Goal: Check status: Check status

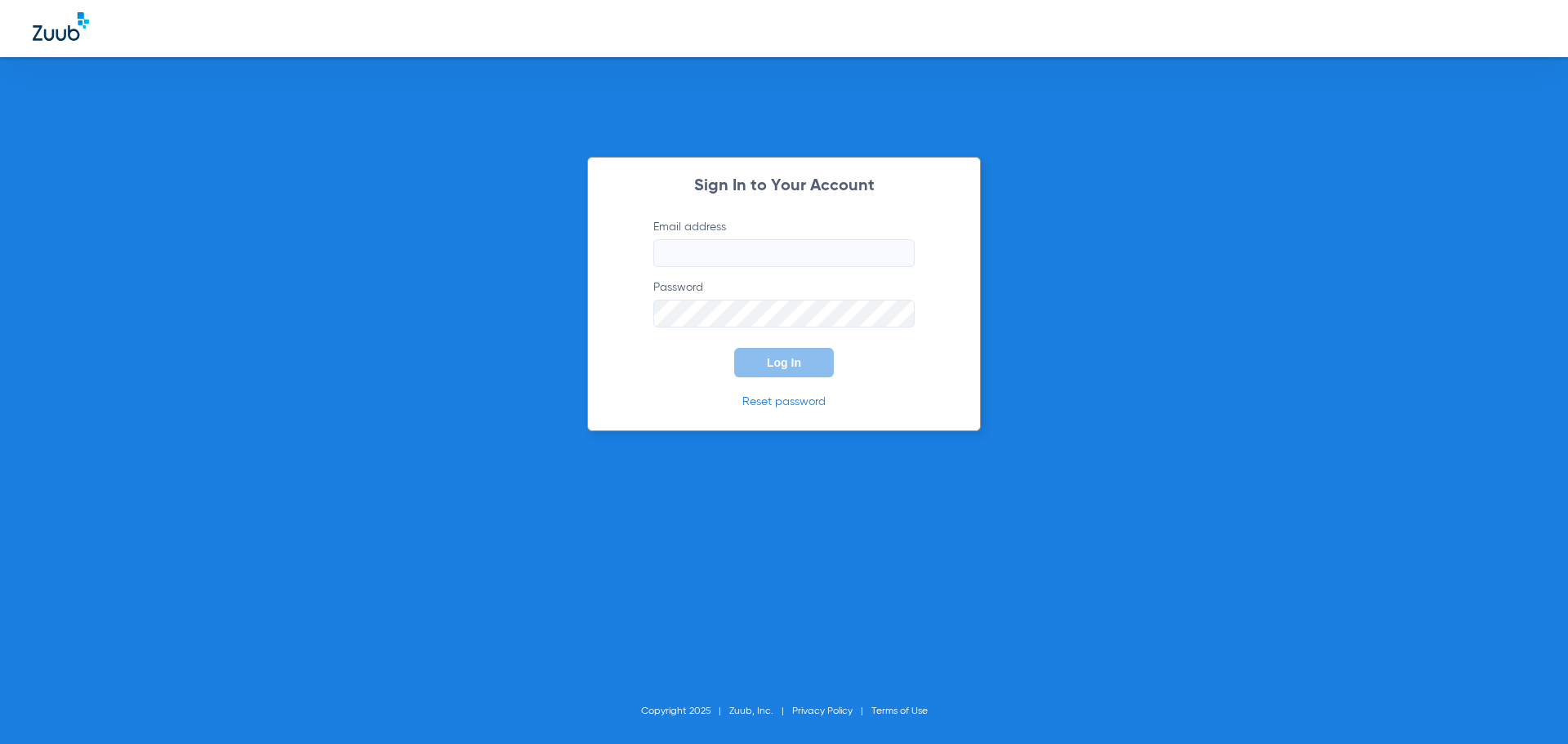
click at [736, 251] on input "Email address" at bounding box center [784, 253] width 261 height 28
type input "[EMAIL_ADDRESS][DOMAIN_NAME]"
click at [734, 348] on button "Log In" at bounding box center [784, 362] width 100 height 30
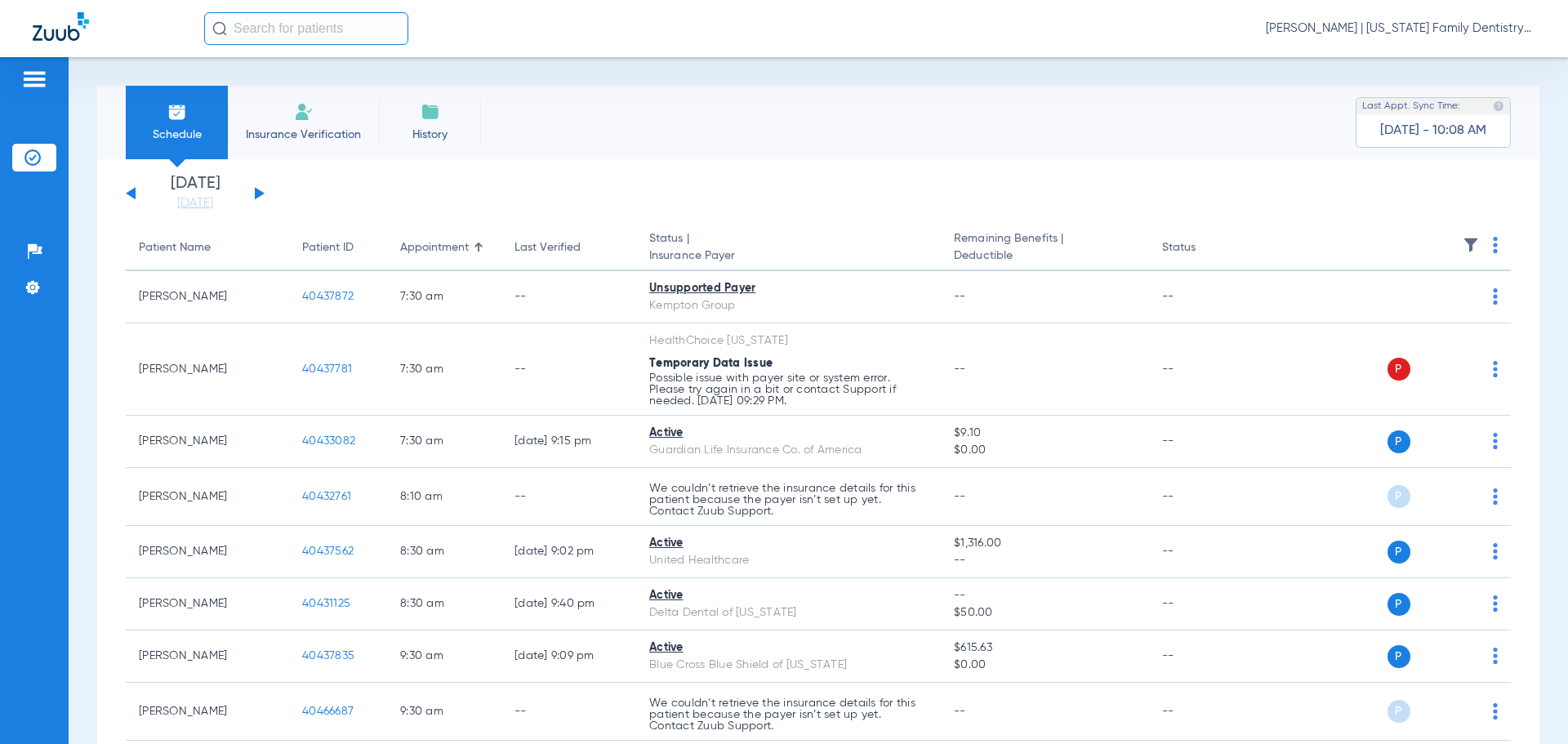
click at [259, 192] on button at bounding box center [259, 193] width 10 height 12
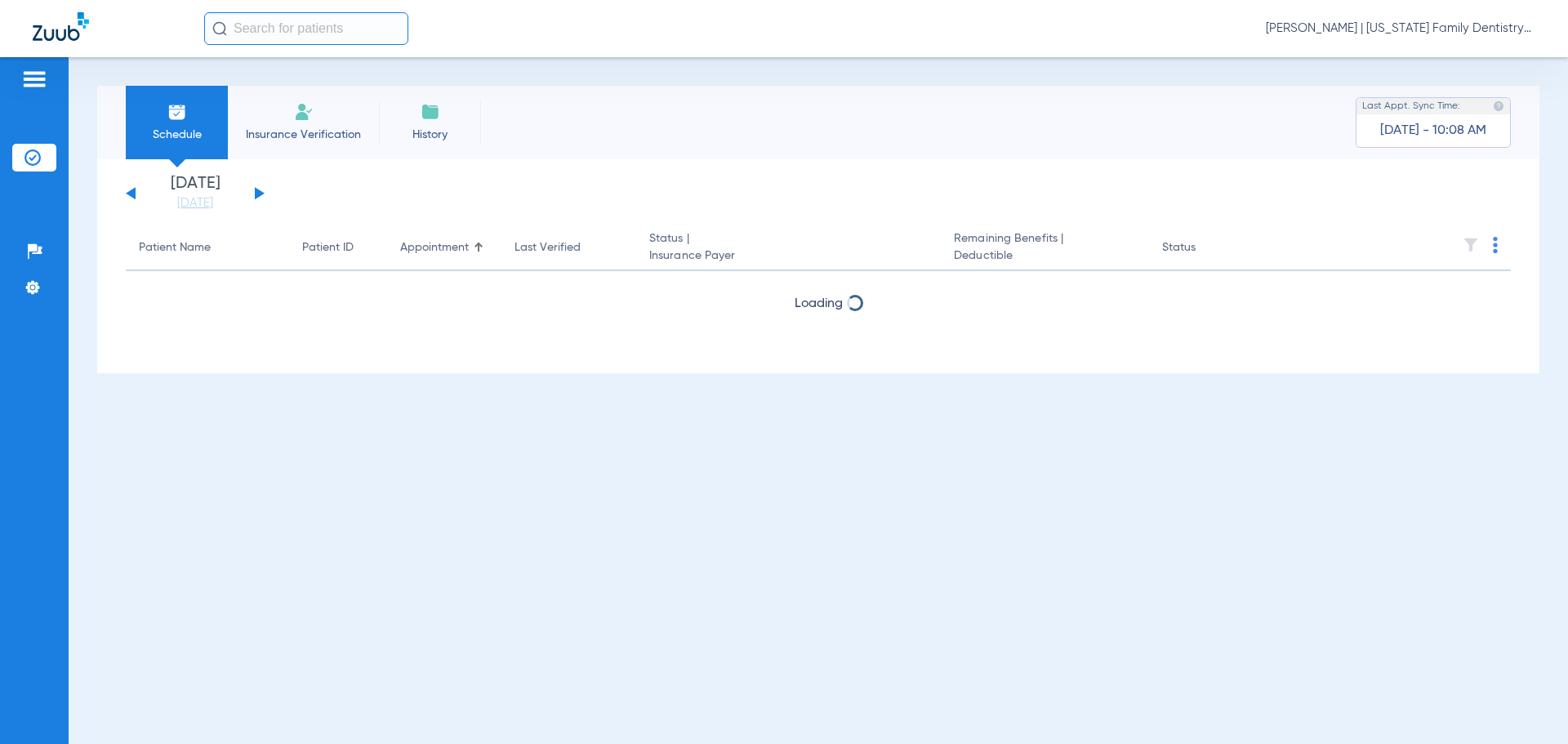
click at [259, 192] on button at bounding box center [259, 193] width 10 height 12
click at [258, 192] on button at bounding box center [259, 193] width 10 height 12
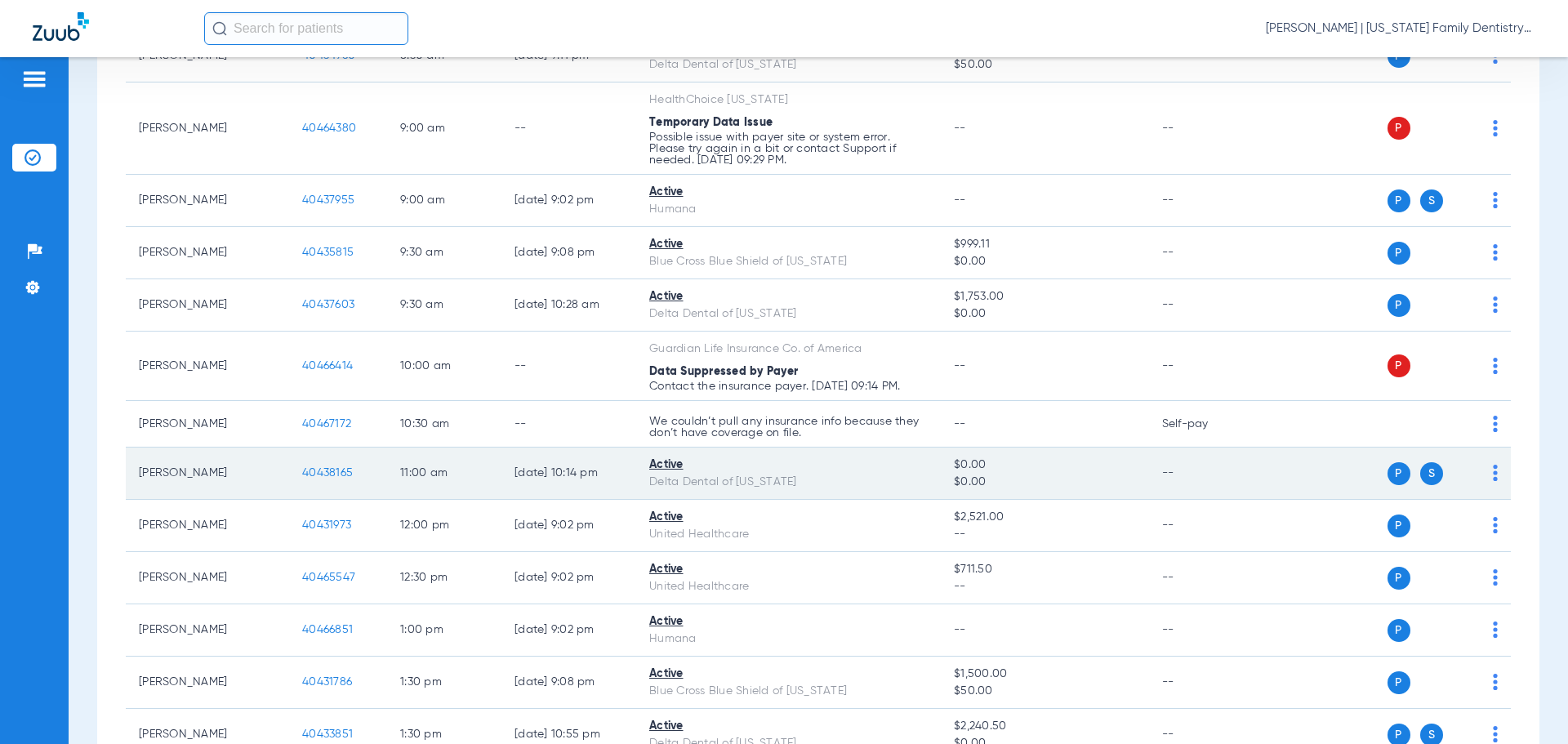
scroll to position [572, 0]
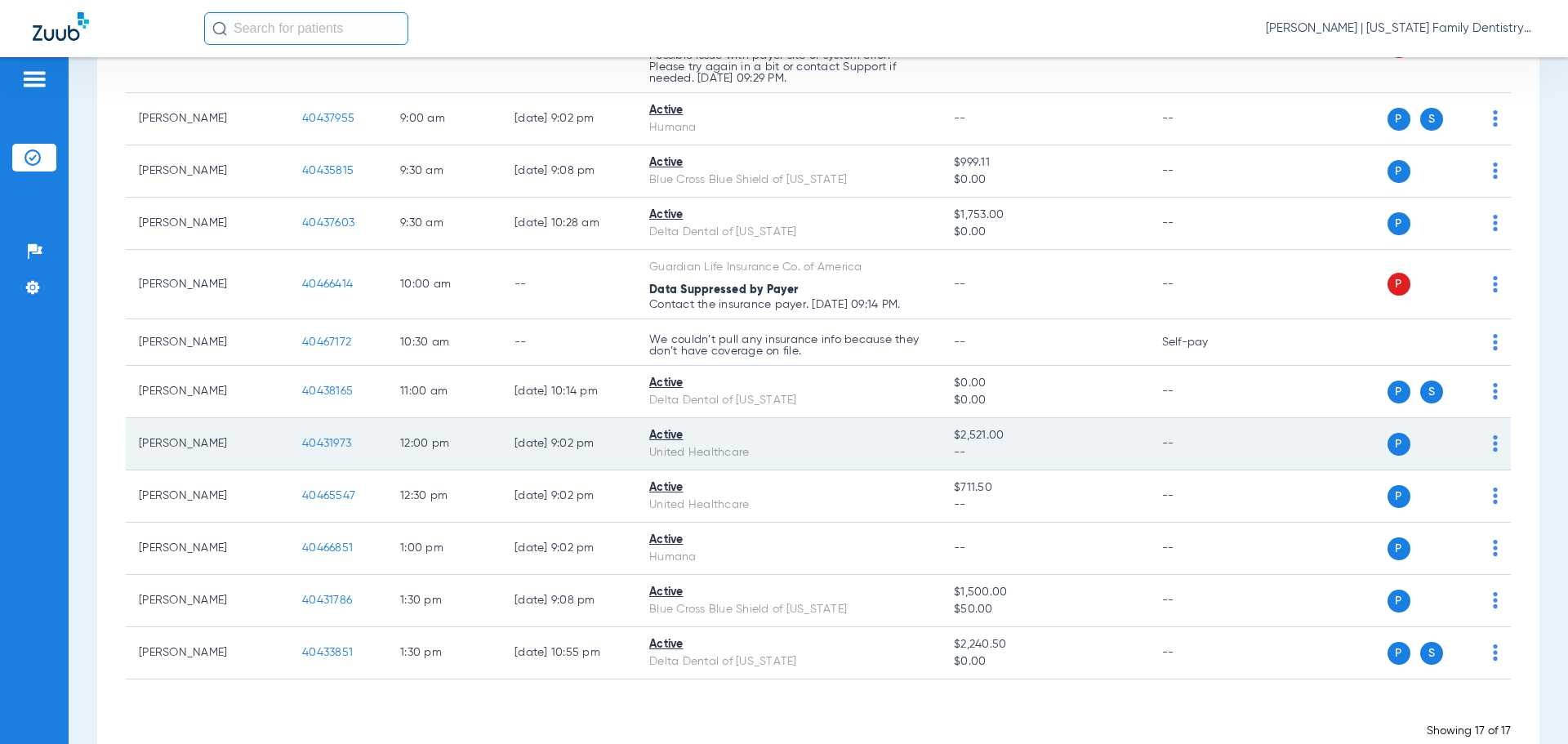
click at [320, 438] on span "40431973" at bounding box center [326, 444] width 49 height 12
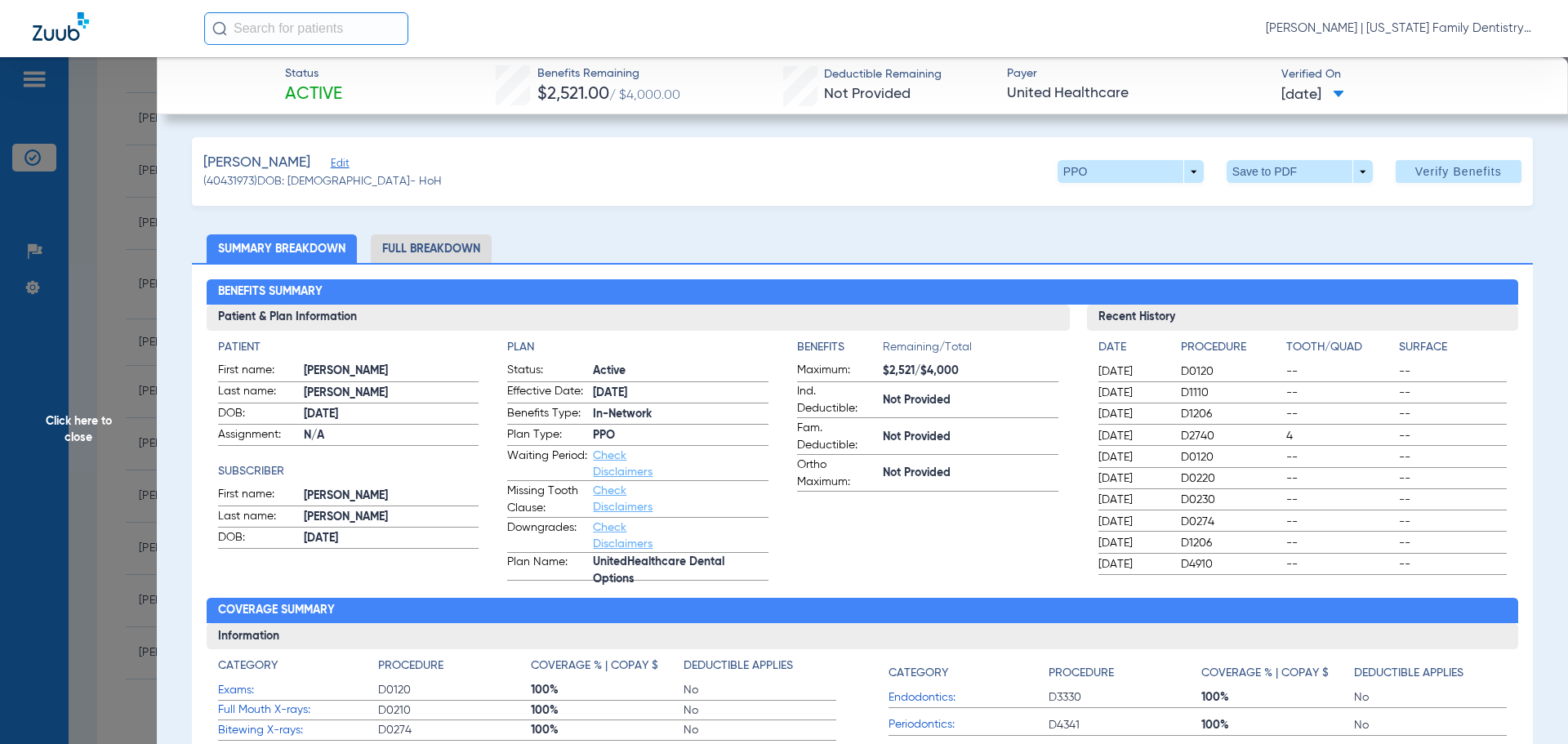
click at [465, 235] on li "Full Breakdown" at bounding box center [431, 249] width 121 height 29
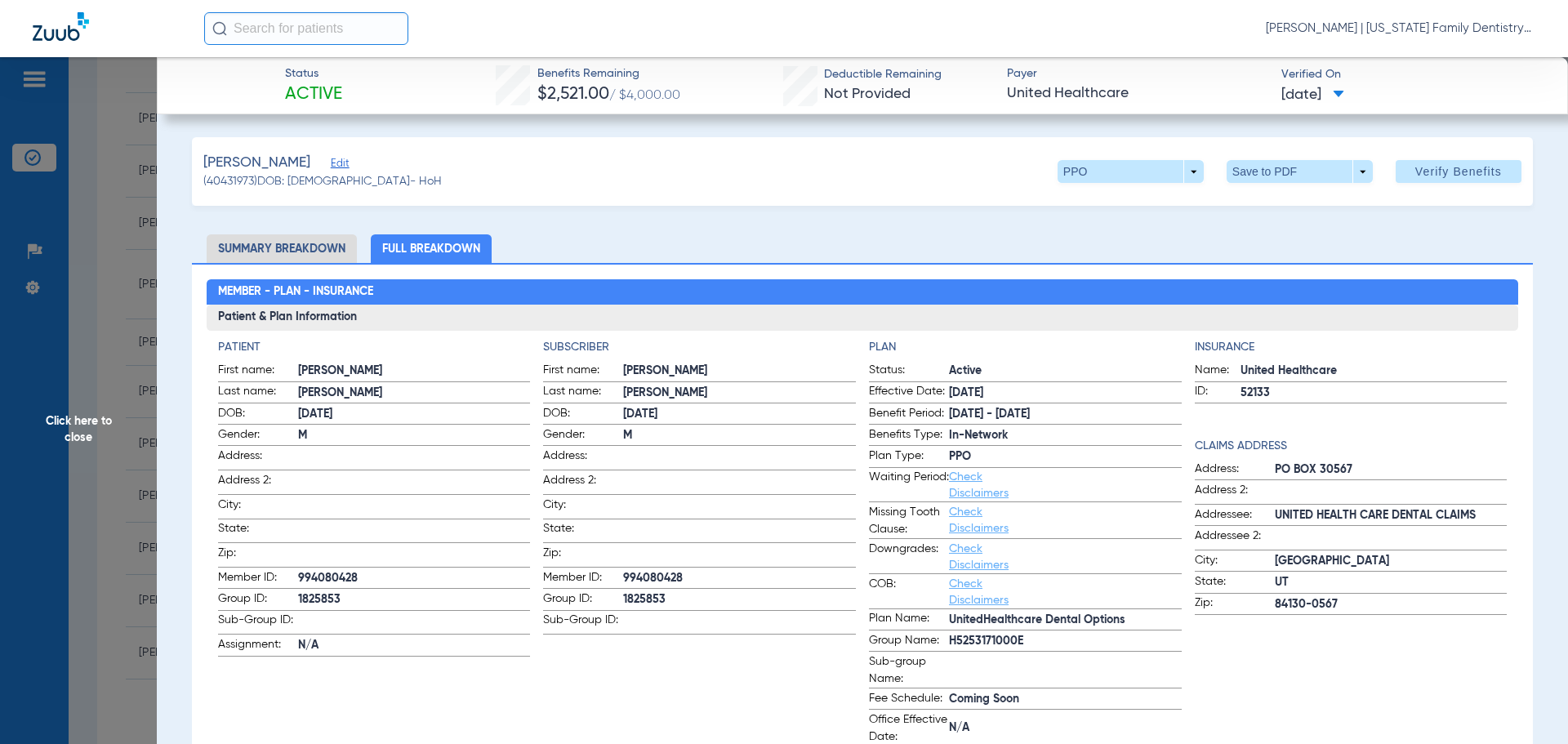
click at [291, 236] on li "Summary Breakdown" at bounding box center [282, 249] width 150 height 29
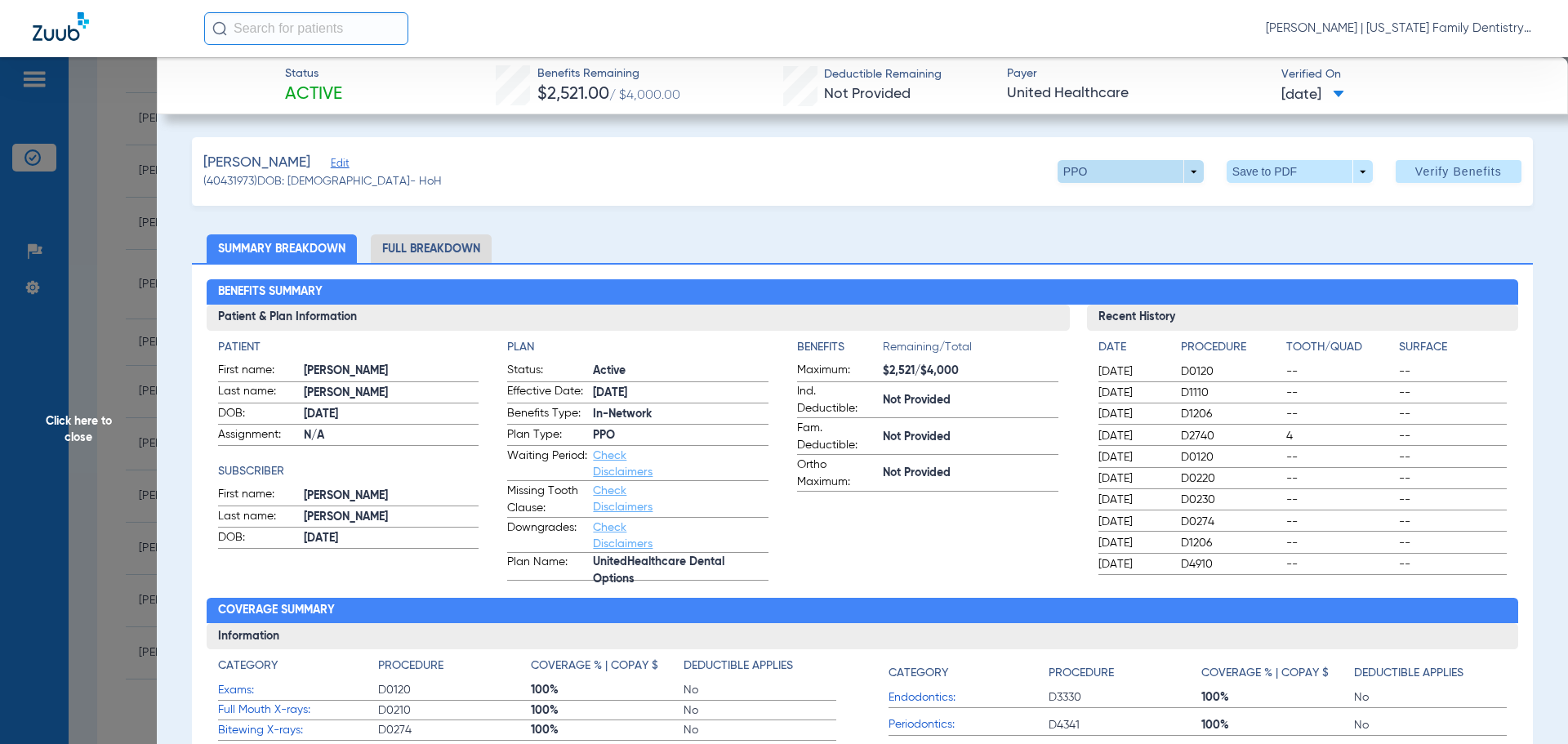
click at [1180, 167] on span at bounding box center [1131, 172] width 146 height 23
click at [1250, 229] on div "PPO Out of Network" at bounding box center [1183, 218] width 275 height 71
click at [93, 272] on div at bounding box center [784, 372] width 1568 height 744
click at [133, 242] on span "Click here to close" at bounding box center [78, 429] width 157 height 744
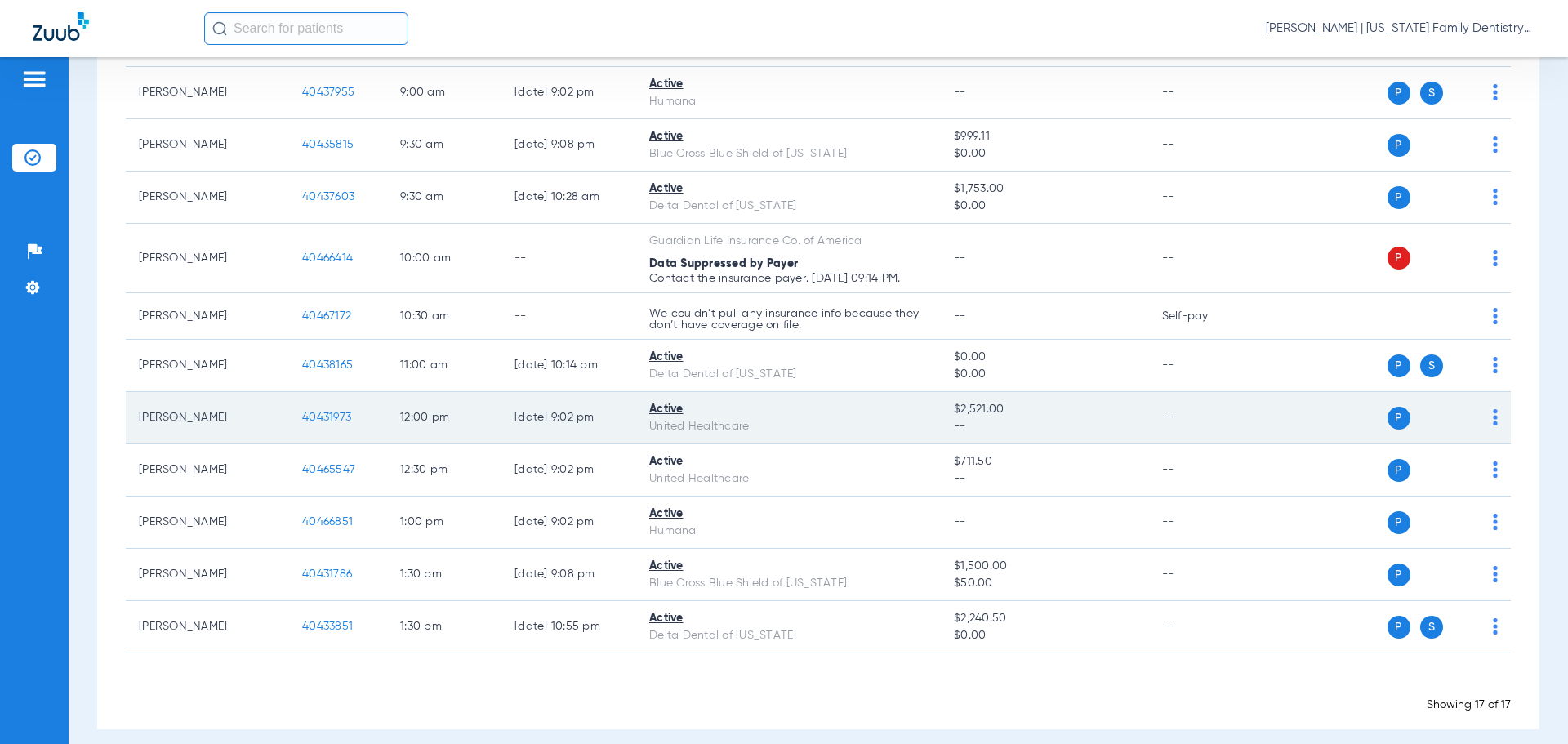
scroll to position [612, 0]
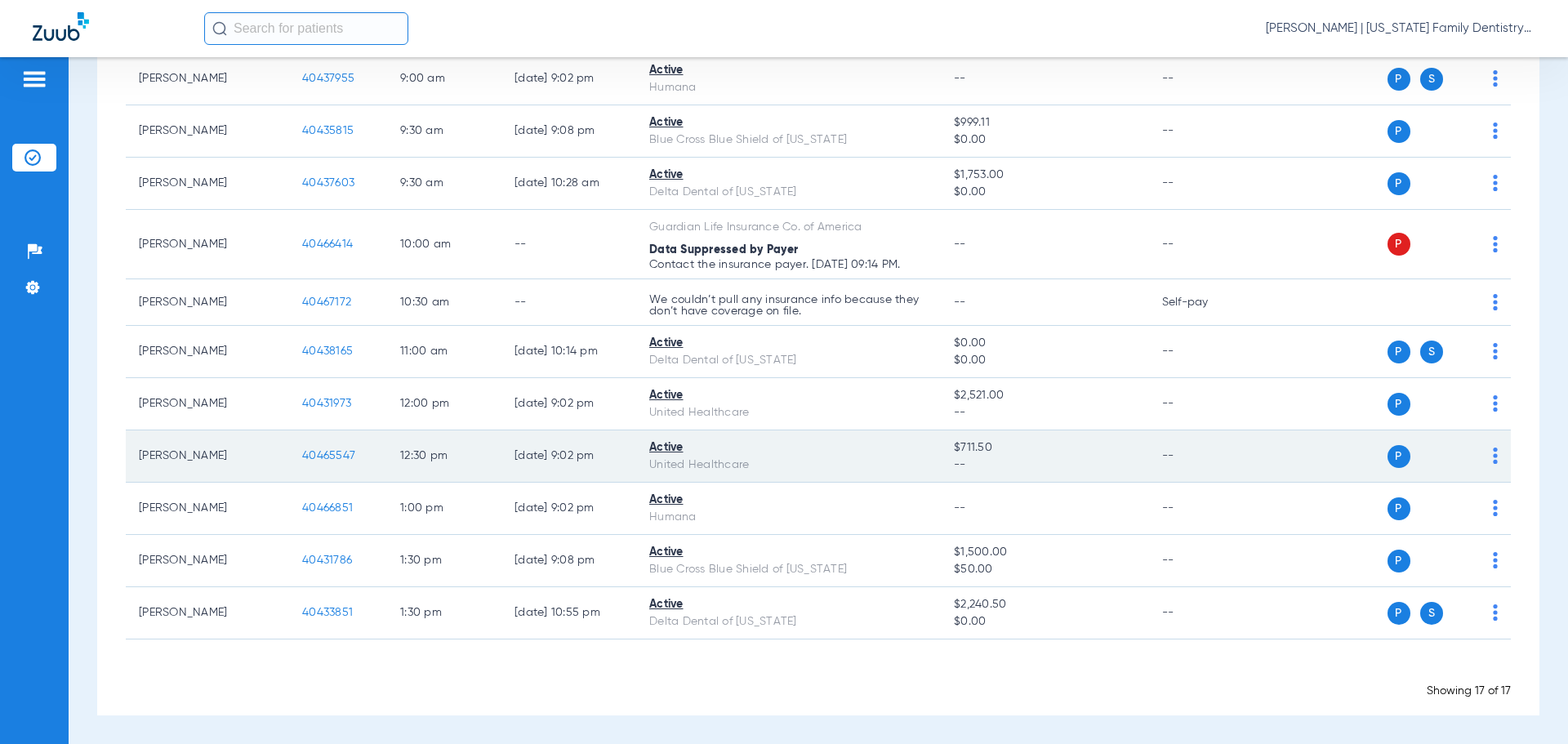
click at [333, 457] on span "40465547" at bounding box center [328, 456] width 53 height 12
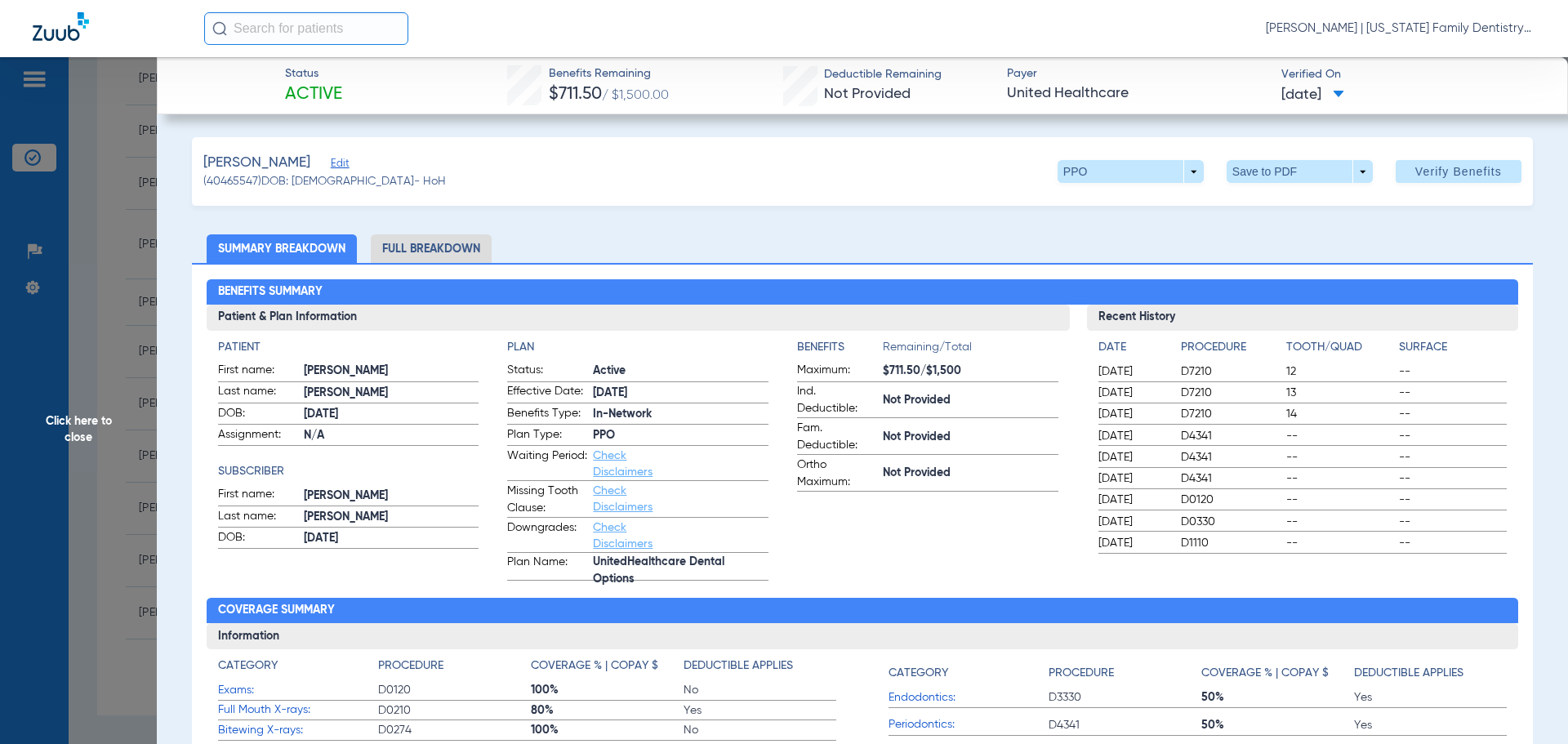
click at [434, 243] on li "Full Breakdown" at bounding box center [431, 249] width 121 height 29
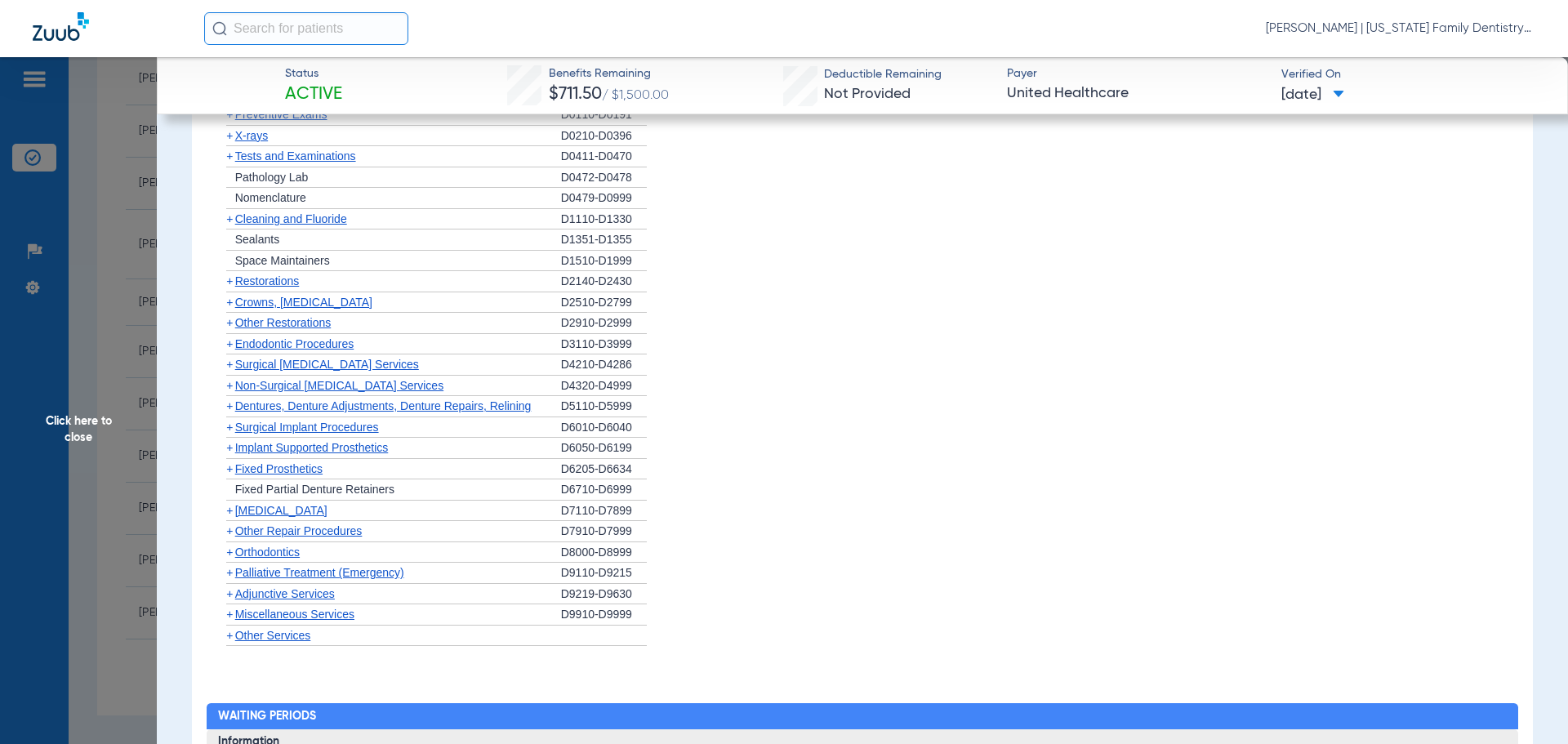
scroll to position [1641, 0]
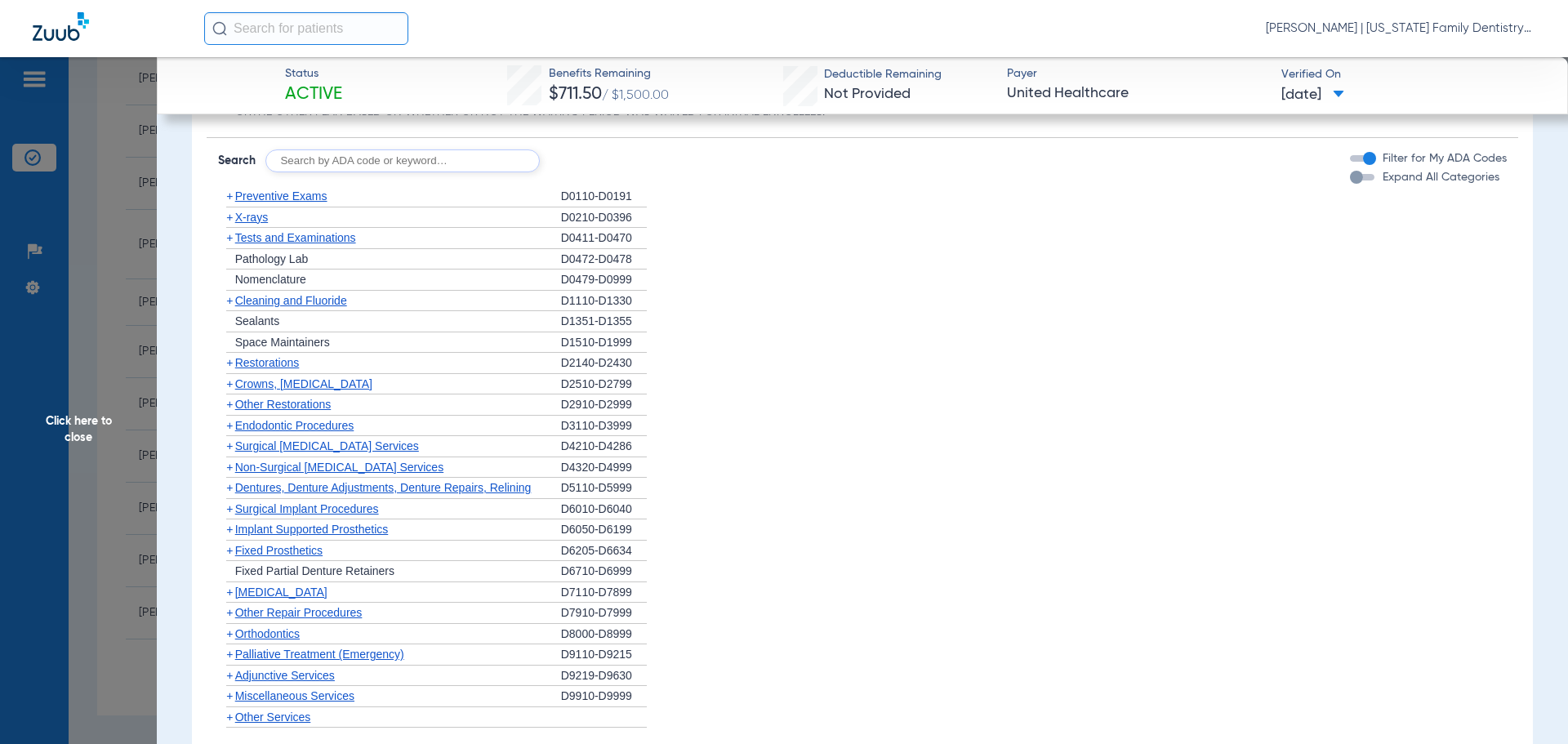
click at [229, 466] on span "+" at bounding box center [229, 467] width 7 height 13
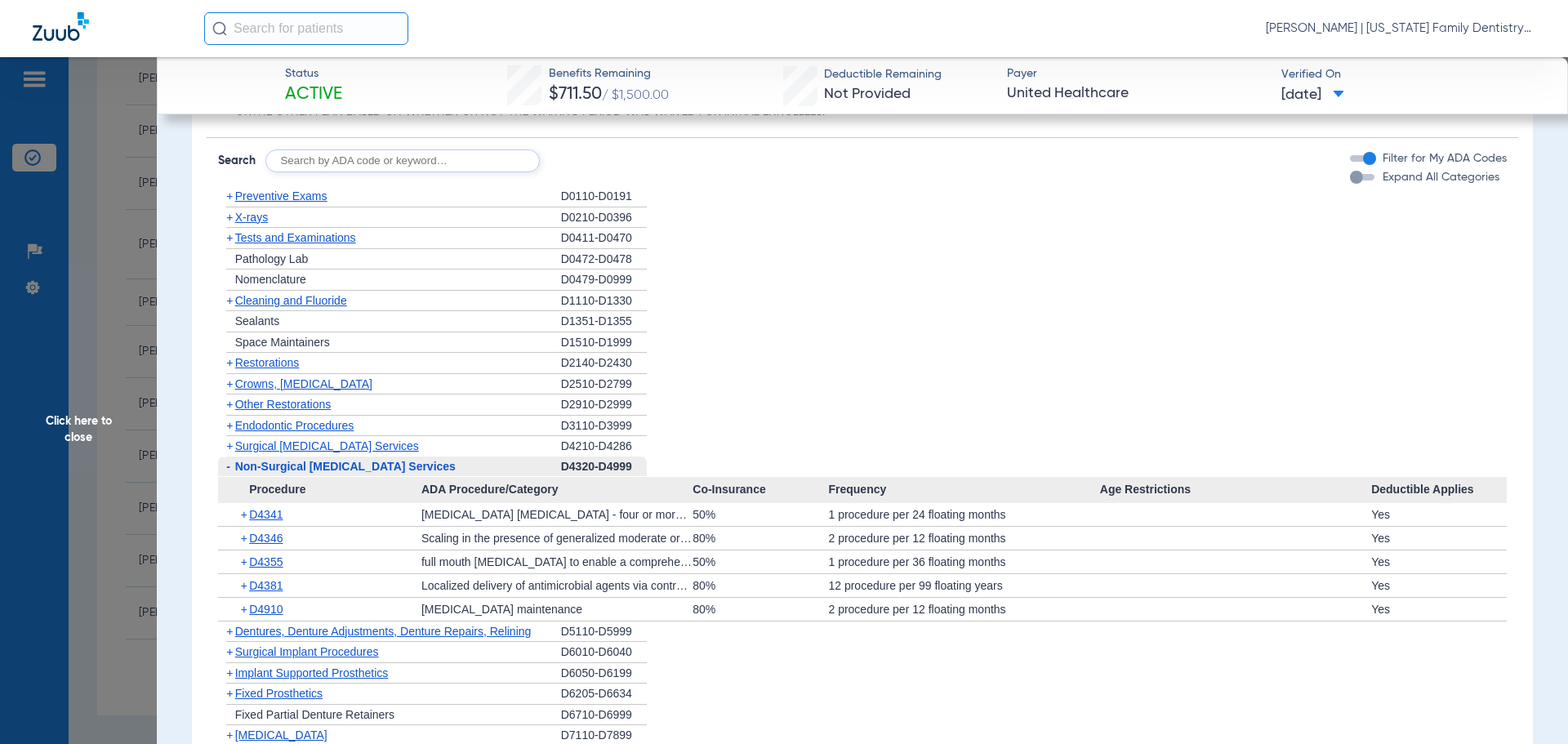
click at [111, 280] on span "Click here to close" at bounding box center [78, 429] width 157 height 744
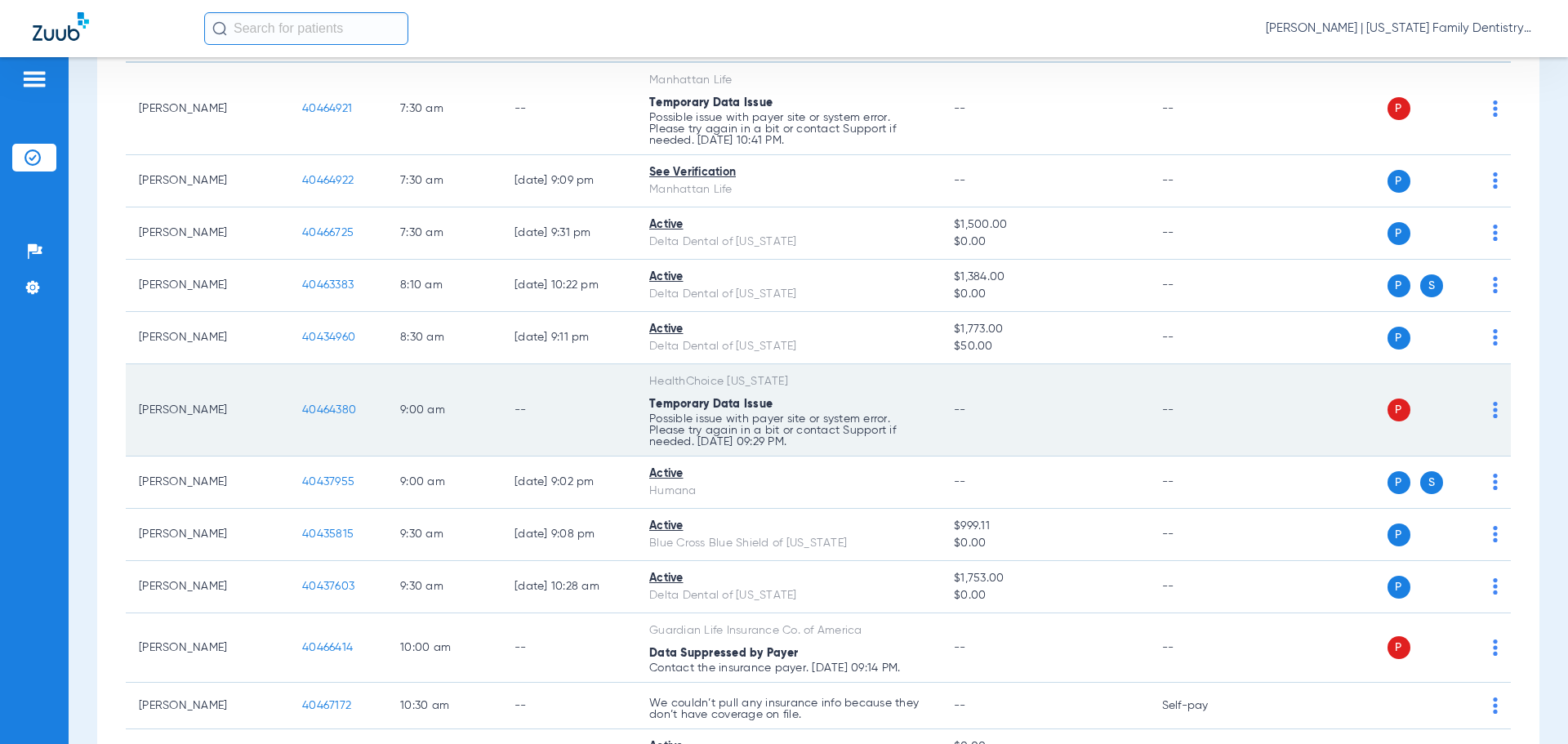
scroll to position [204, 0]
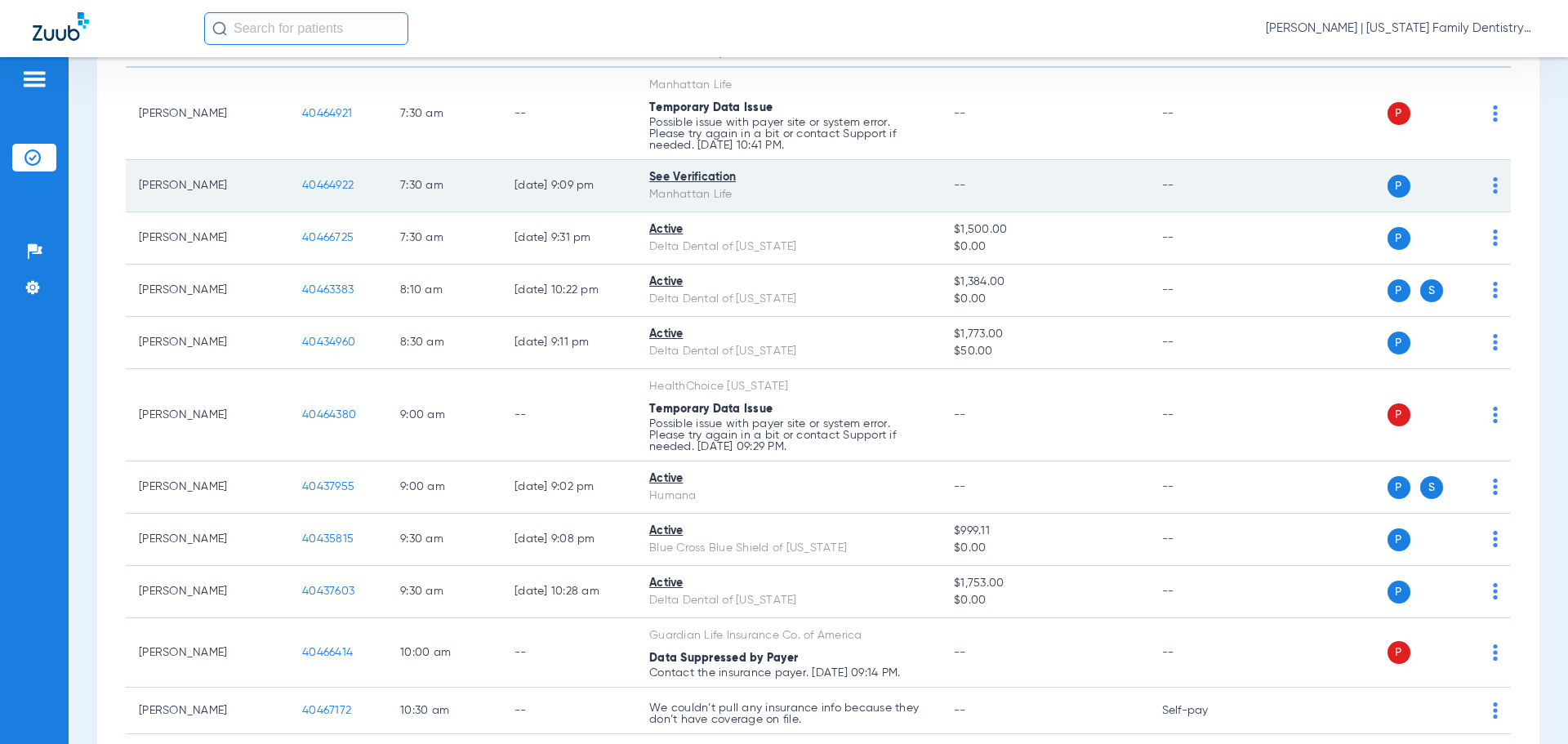
click at [324, 186] on span "40464922" at bounding box center [328, 186] width 52 height 12
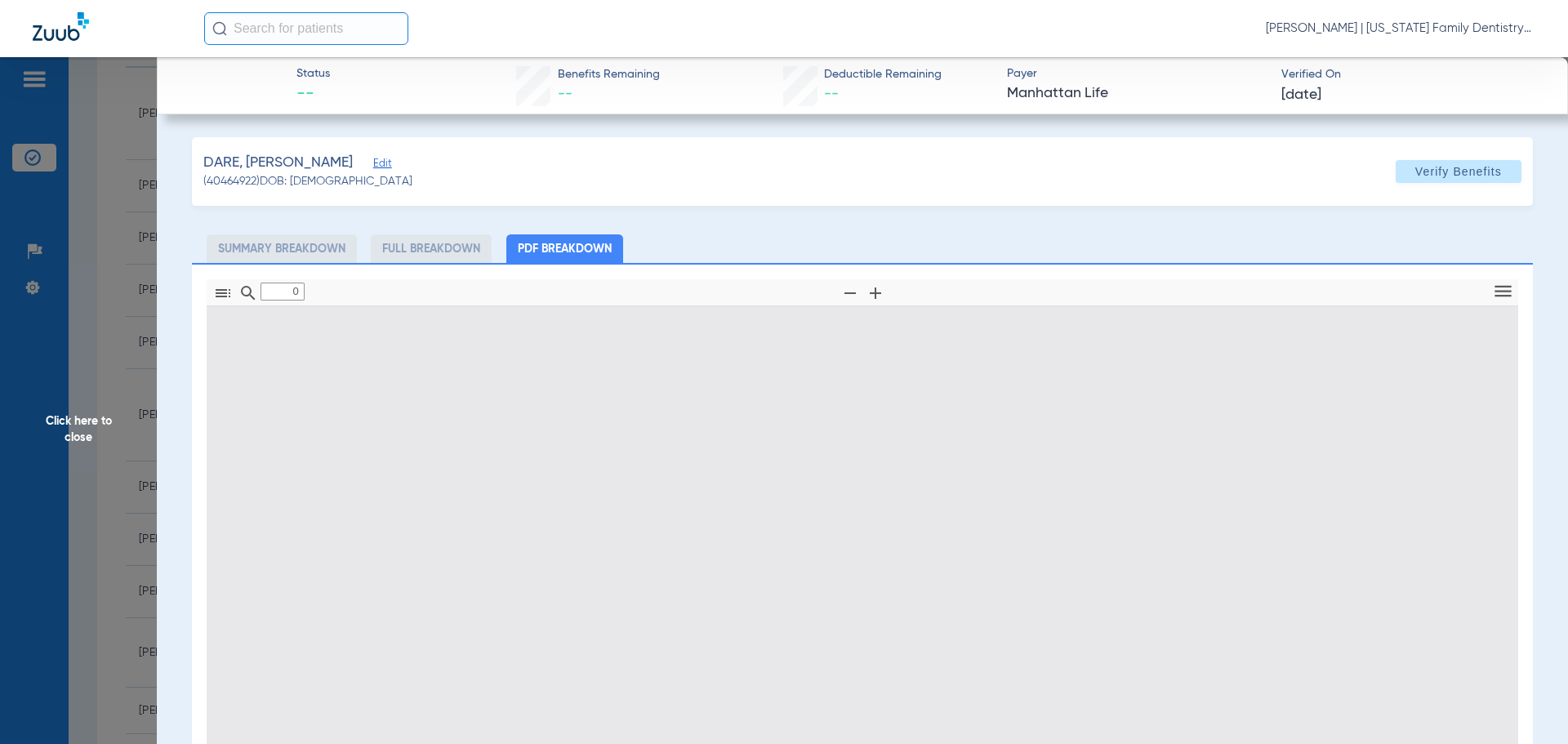
type input "1"
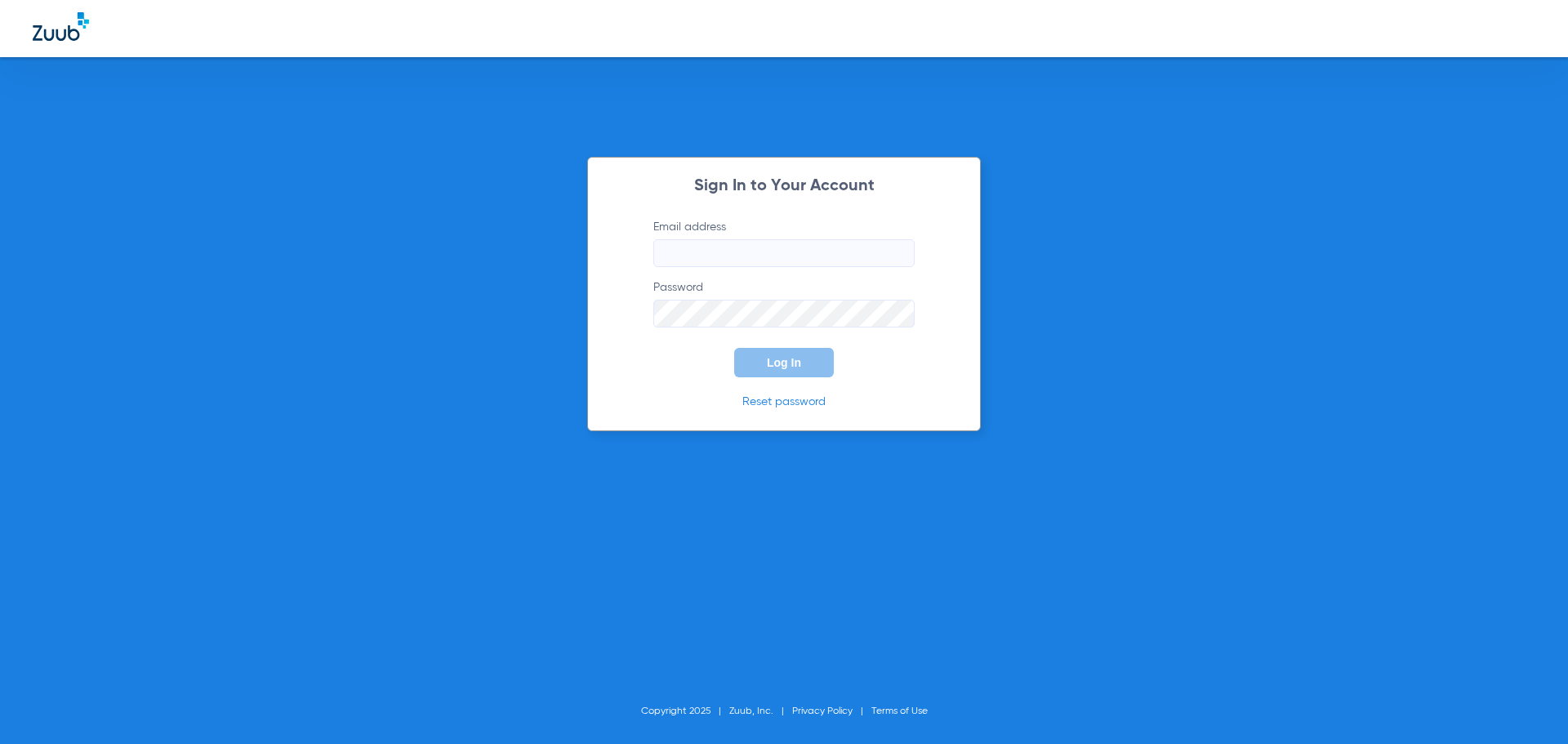
click at [760, 242] on input "Email address" at bounding box center [784, 253] width 261 height 28
type input "[EMAIL_ADDRESS][DOMAIN_NAME]"
click at [734, 348] on button "Log In" at bounding box center [784, 362] width 100 height 30
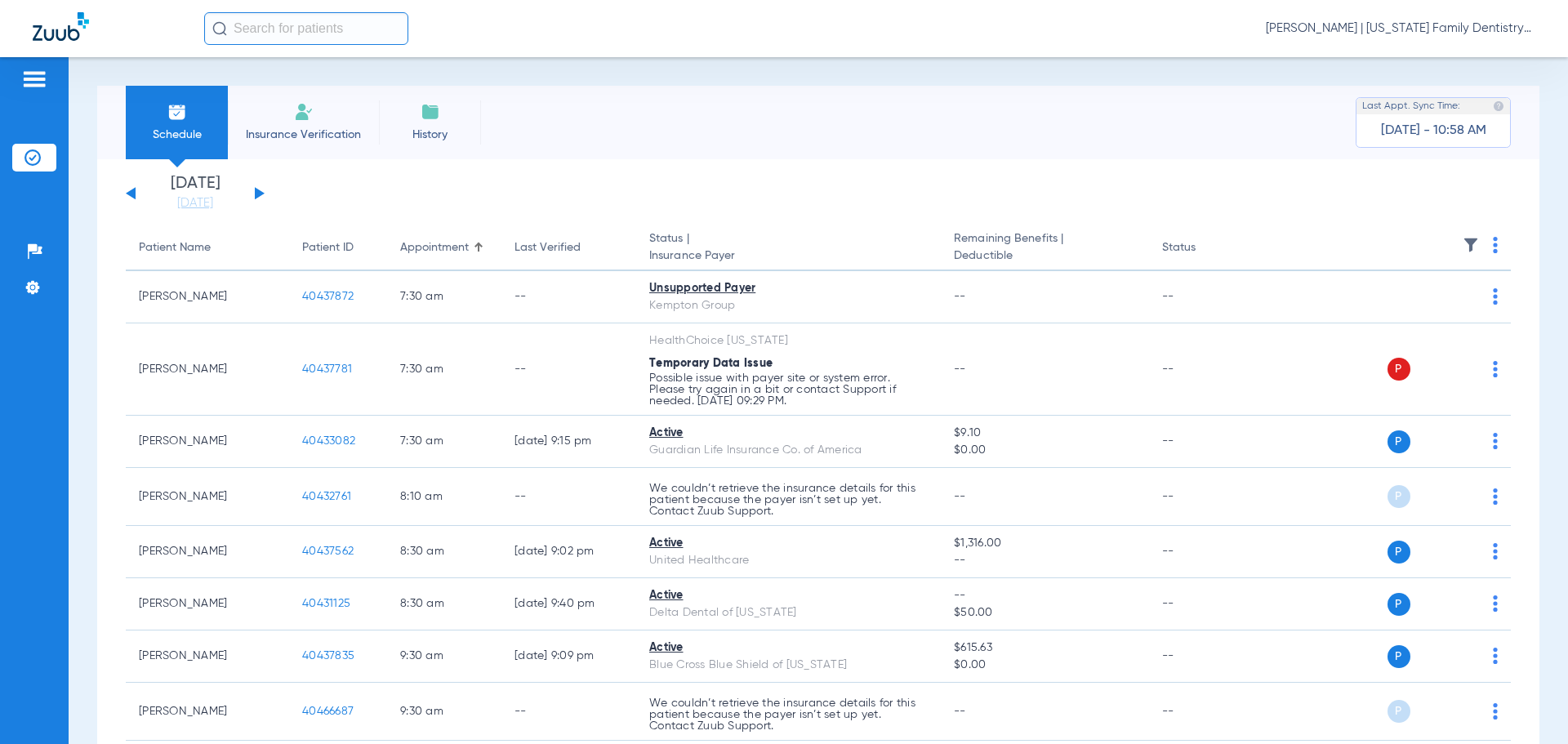
click at [253, 194] on div "[DATE] [DATE] [DATE] [DATE] [DATE] [DATE] [DATE] [DATE] [DATE] [DATE] [DATE] [D…" at bounding box center [195, 193] width 138 height 36
click at [257, 193] on button at bounding box center [259, 193] width 10 height 12
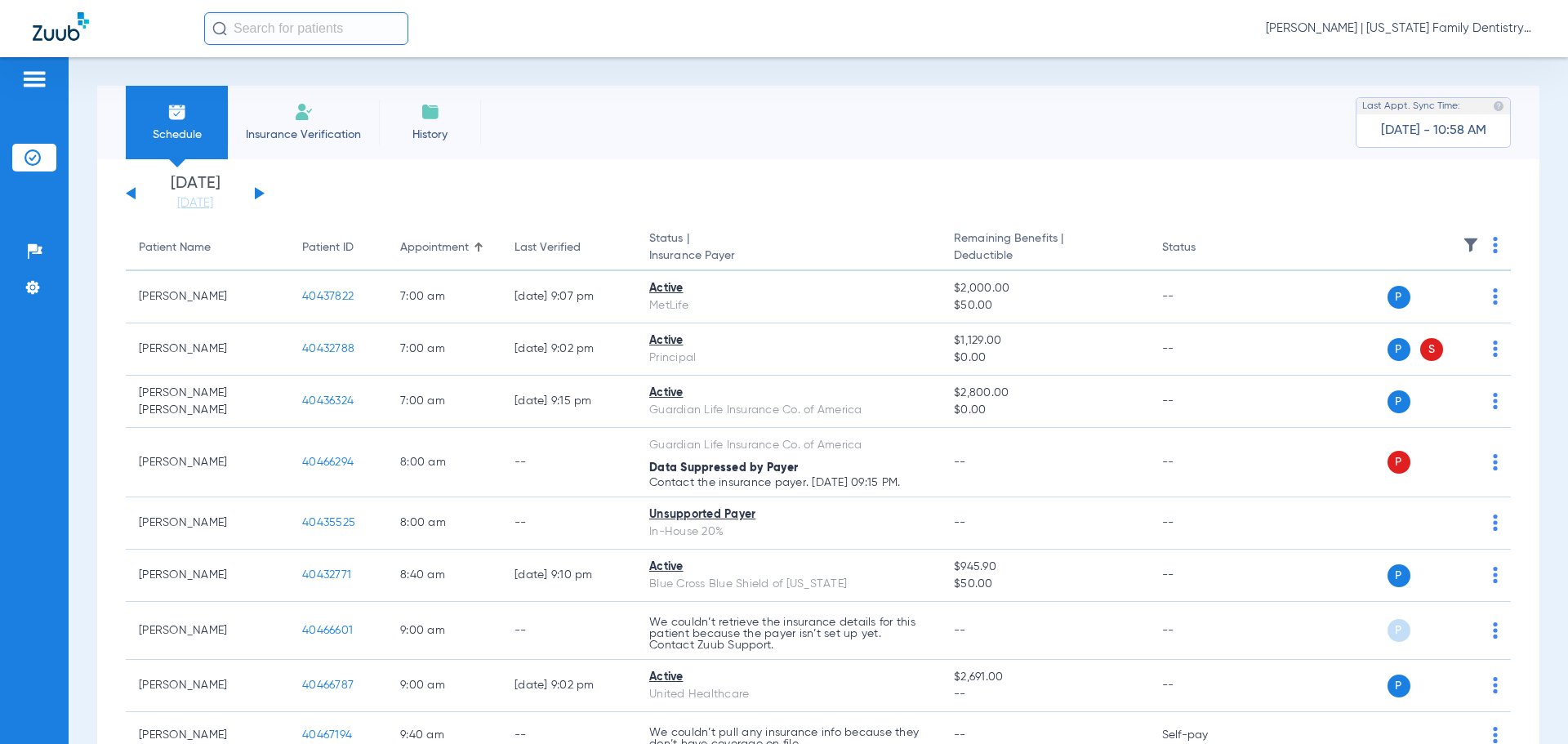
click at [257, 193] on button at bounding box center [259, 193] width 10 height 12
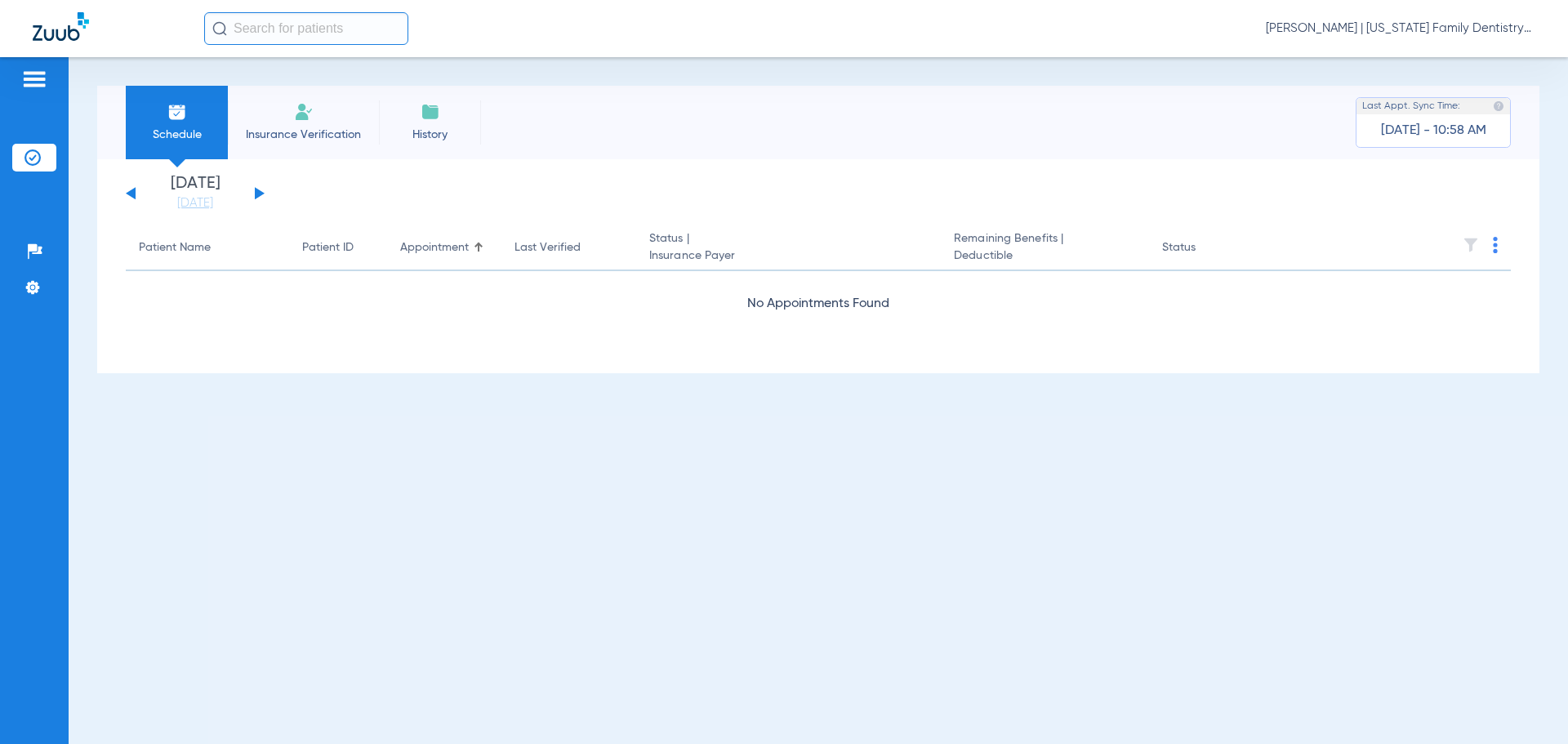
click at [257, 193] on button at bounding box center [259, 193] width 10 height 12
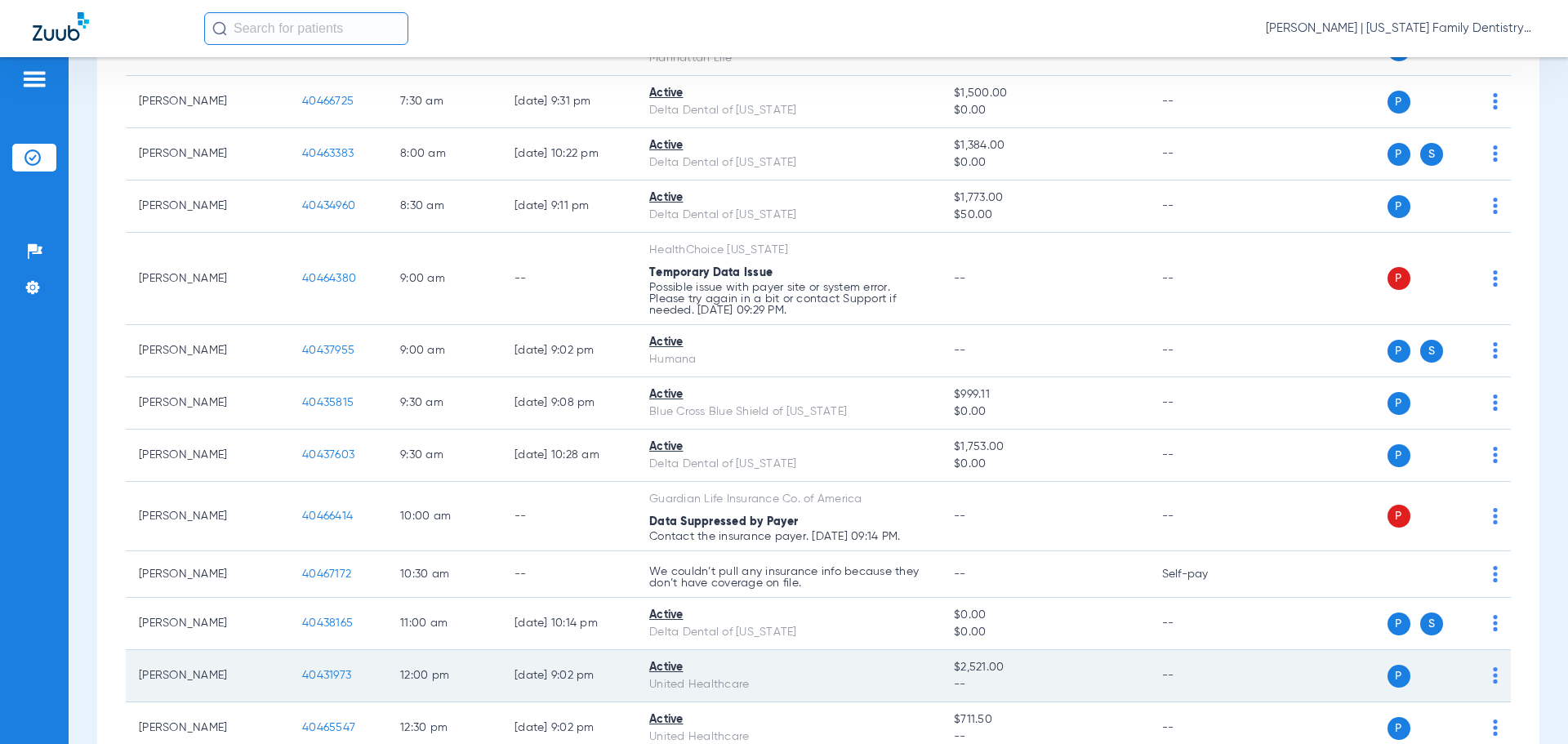
scroll to position [612, 0]
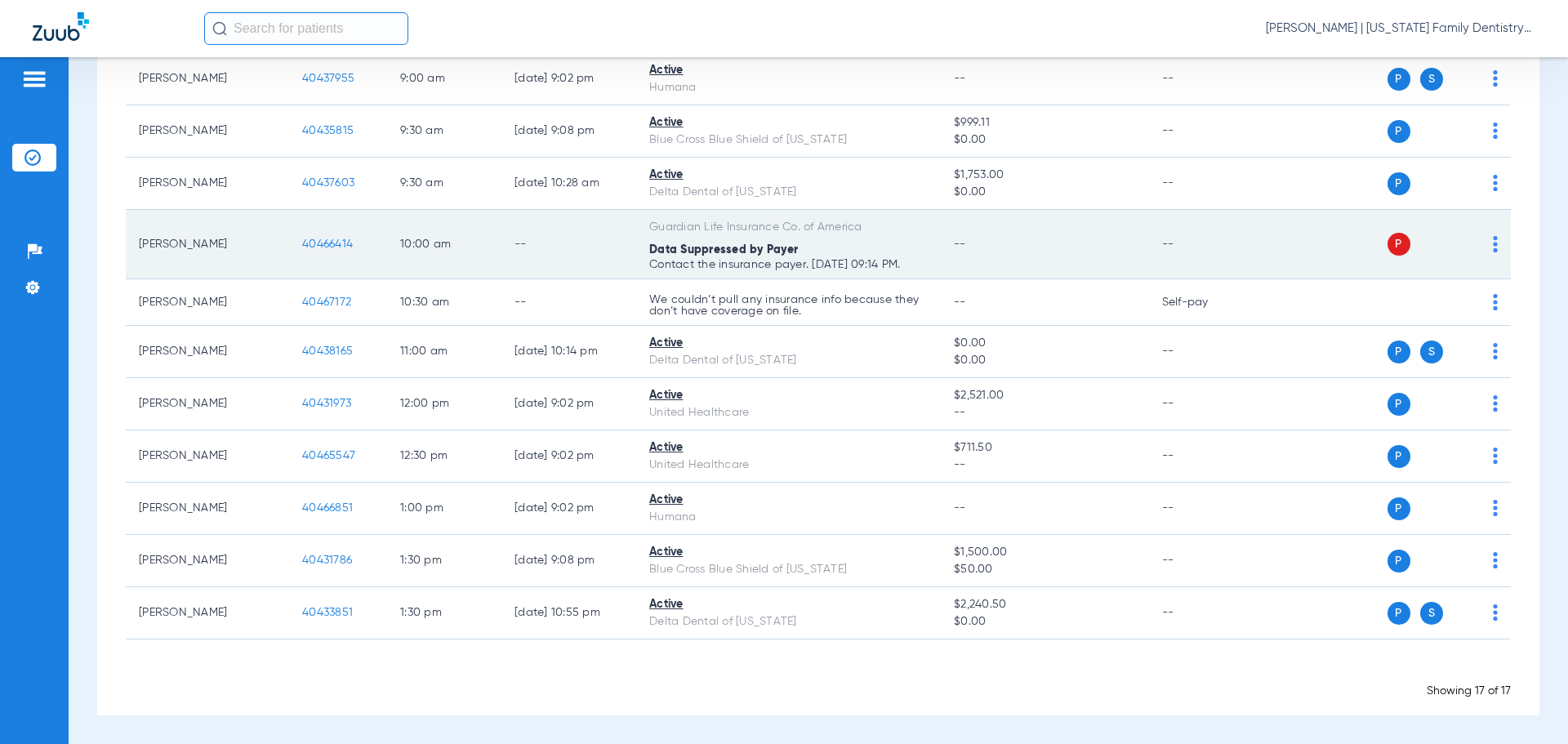
click at [329, 240] on span "40466414" at bounding box center [327, 244] width 51 height 12
